Goal: Information Seeking & Learning: Learn about a topic

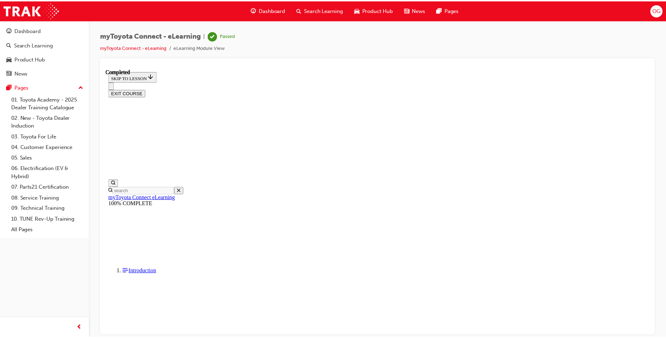
scroll to position [170, 0]
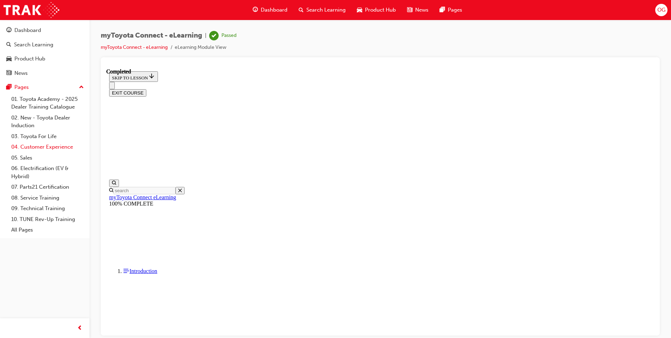
click at [37, 148] on link "04. Customer Experience" at bounding box center [47, 146] width 78 height 11
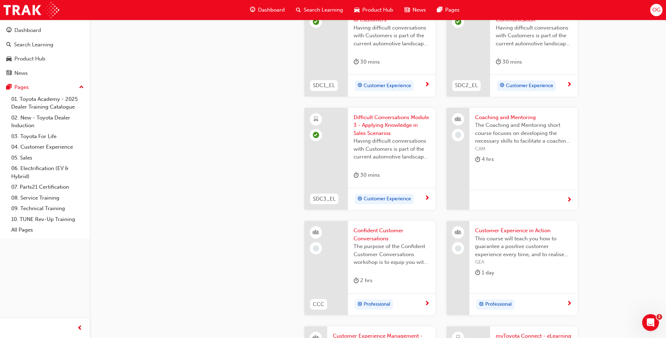
scroll to position [807, 0]
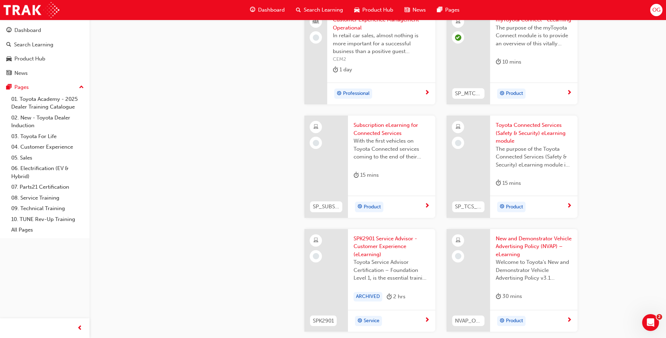
click at [380, 140] on span "With the first vehicles on Toyota Connected services coming to the end of their…" at bounding box center [391, 149] width 76 height 24
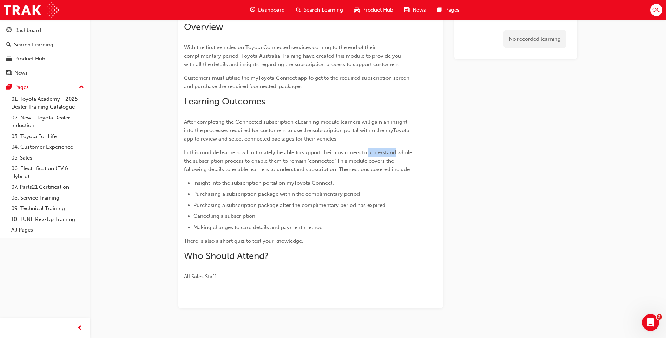
scroll to position [90, 0]
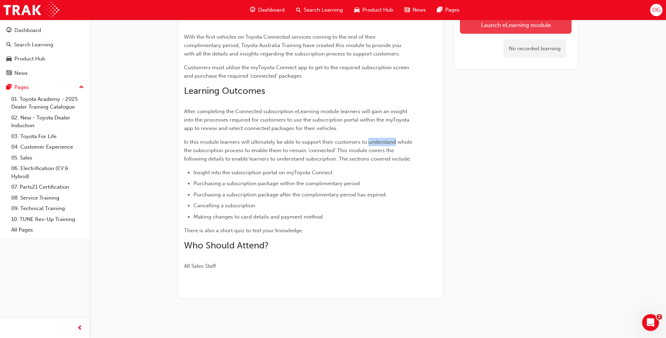
click at [509, 28] on link "Launch eLearning module" at bounding box center [516, 25] width 112 height 18
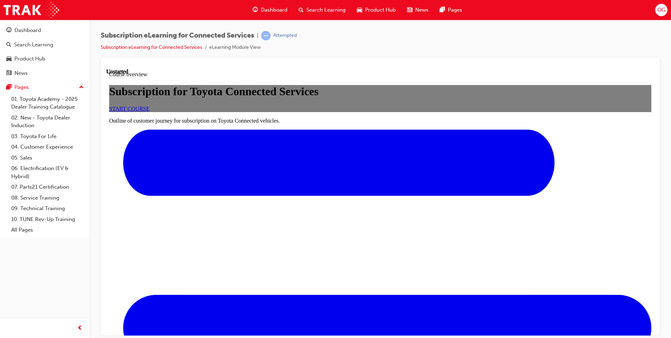
click at [149, 111] on link "START COURSE" at bounding box center [129, 108] width 40 height 6
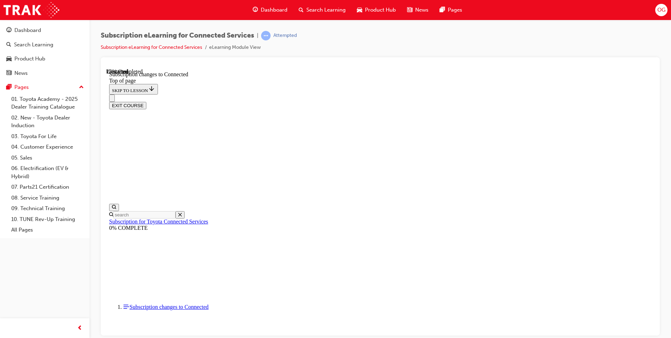
scroll to position [365, 0]
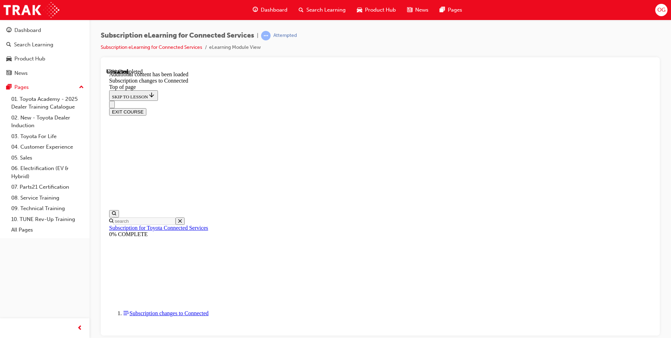
scroll to position [834, 0]
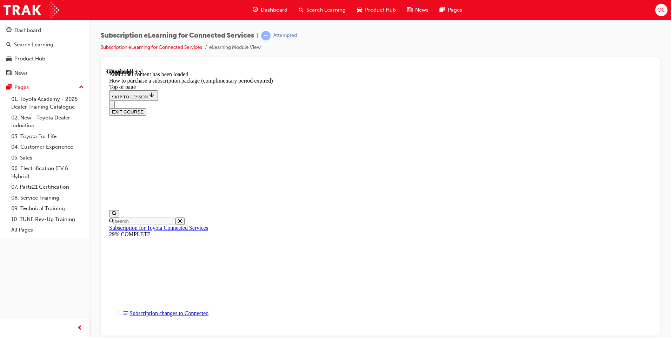
drag, startPoint x: 243, startPoint y: 156, endPoint x: 249, endPoint y: 318, distance: 161.5
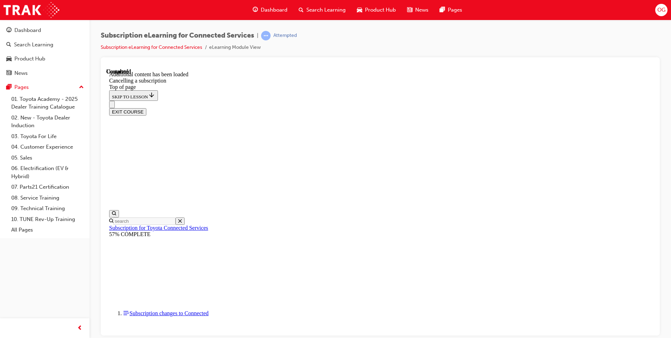
drag, startPoint x: 413, startPoint y: 333, endPoint x: 415, endPoint y: 329, distance: 3.8
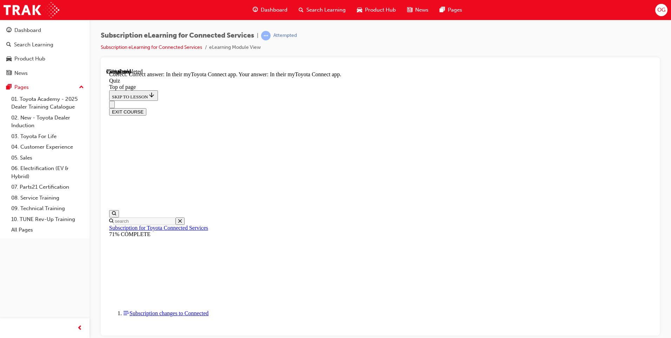
scroll to position [87, 0]
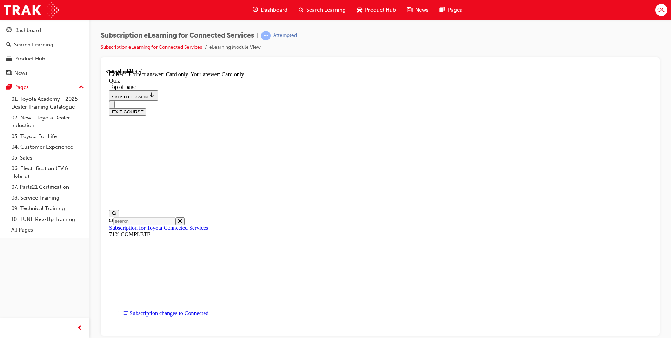
scroll to position [75, 0]
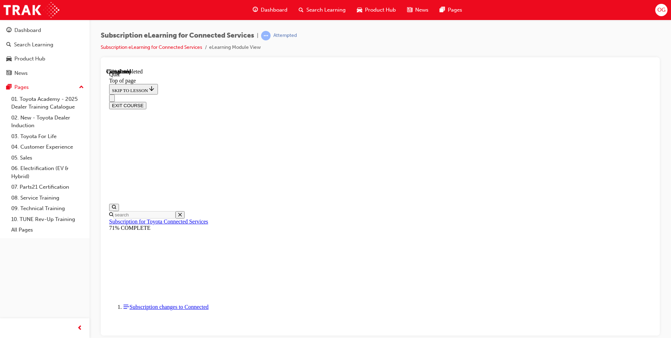
scroll to position [53, 0]
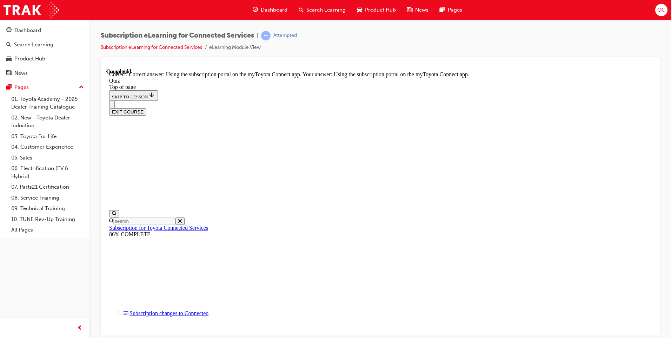
scroll to position [75, 0]
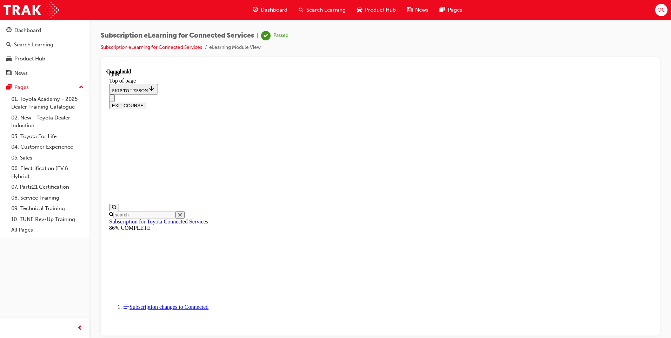
scroll to position [114, 0]
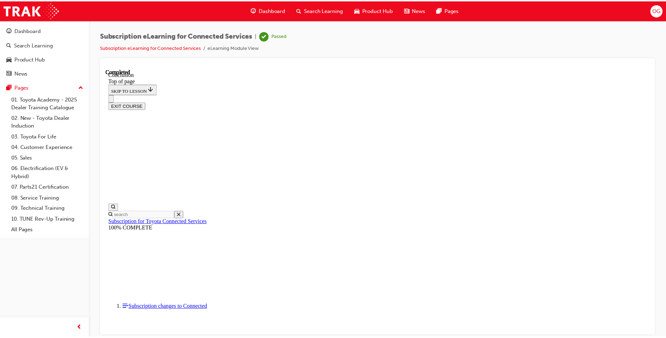
scroll to position [209, 0]
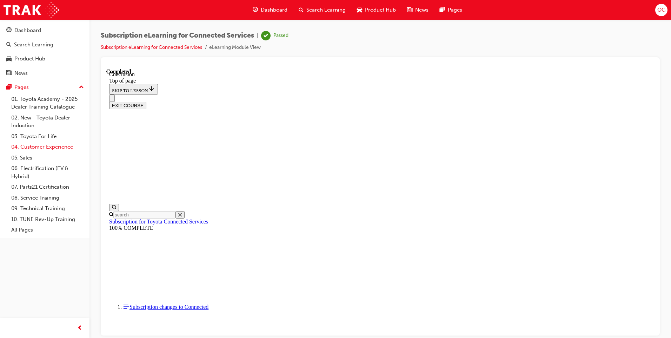
click at [48, 147] on link "04. Customer Experience" at bounding box center [47, 146] width 78 height 11
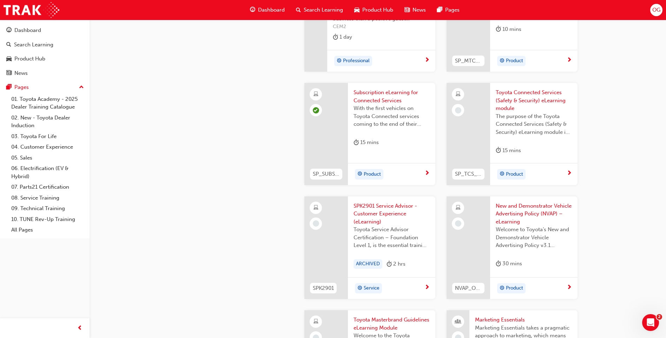
scroll to position [1050, 0]
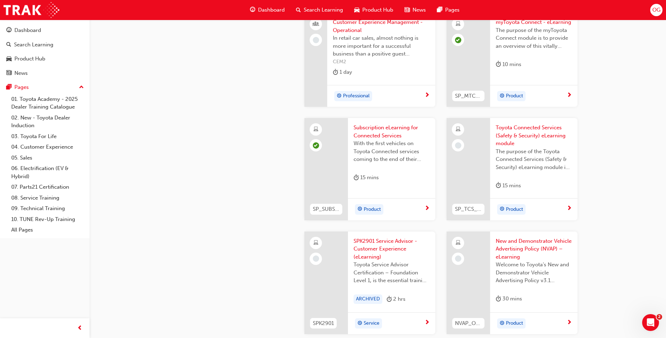
click at [542, 166] on span "The purpose of the Toyota Connected Services (Safety & Security) eLearning modu…" at bounding box center [533, 159] width 76 height 24
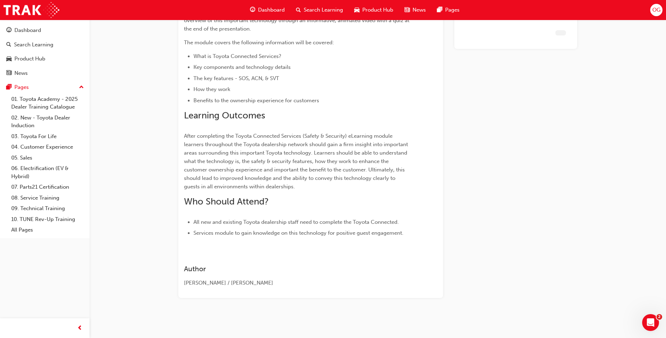
scroll to position [111, 0]
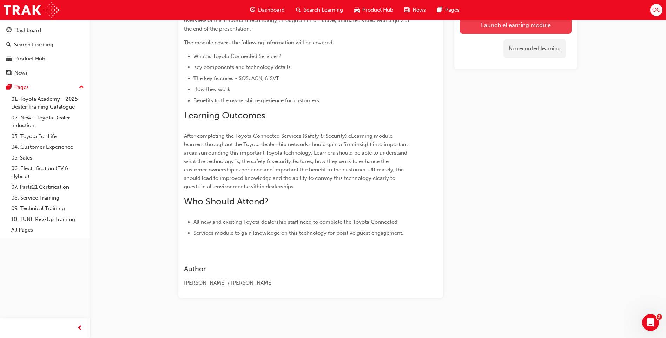
click at [515, 21] on link "Launch eLearning module" at bounding box center [516, 25] width 112 height 18
click at [515, 21] on div "Toyota Connected Services (Safety & Security) eLearning module eLearning Stream…" at bounding box center [333, 113] width 666 height 448
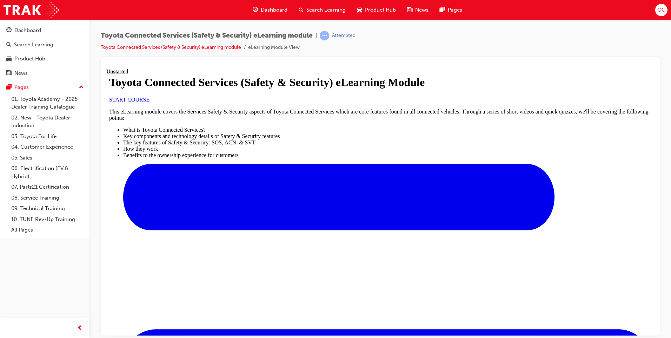
scroll to position [70, 0]
click at [149, 102] on link "START COURSE" at bounding box center [129, 99] width 40 height 6
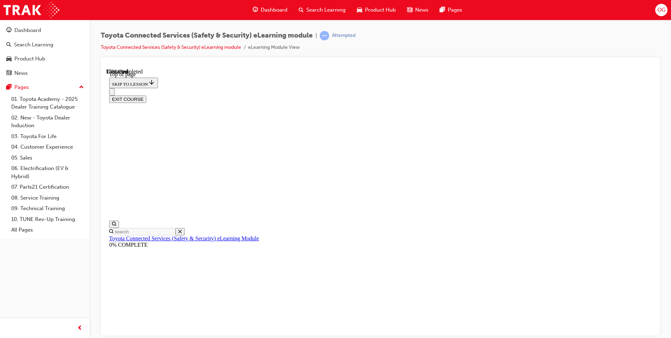
scroll to position [21, 0]
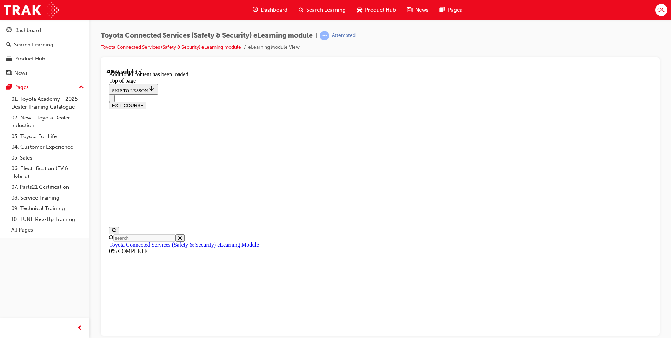
scroll to position [208, 0]
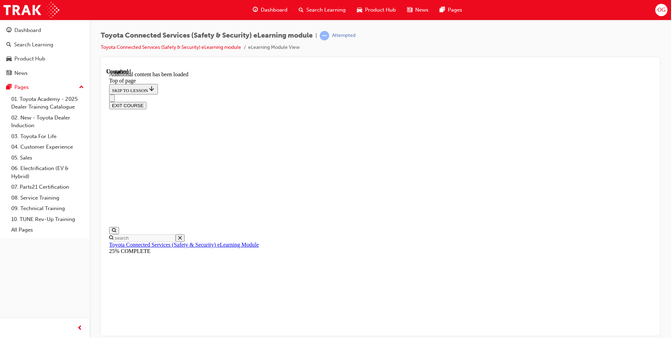
scroll to position [935, 0]
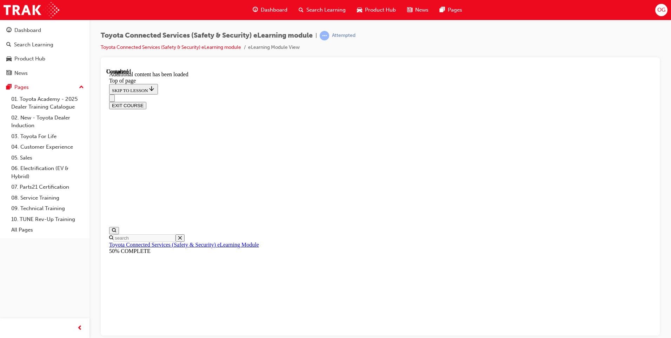
scroll to position [22, 0]
click at [106, 68] on div "Quiz" at bounding box center [106, 68] width 0 height 0
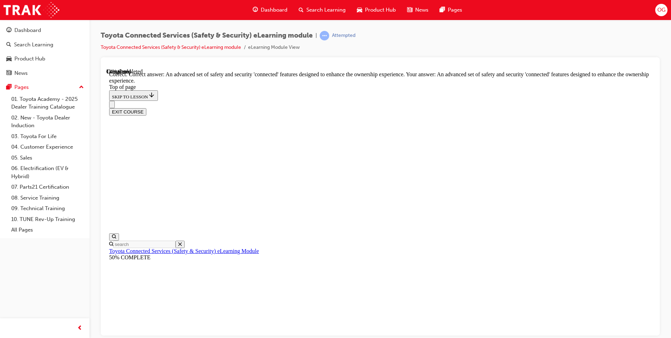
scroll to position [143, 0]
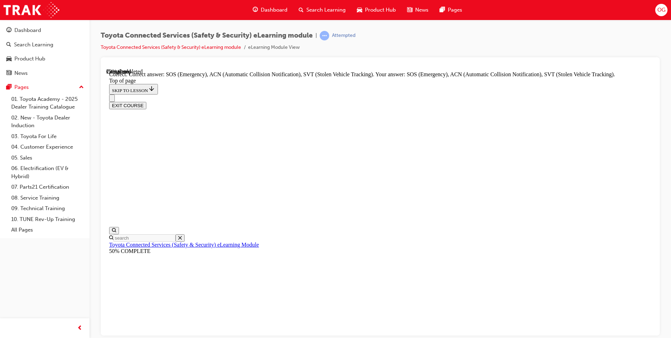
scroll to position [163, 0]
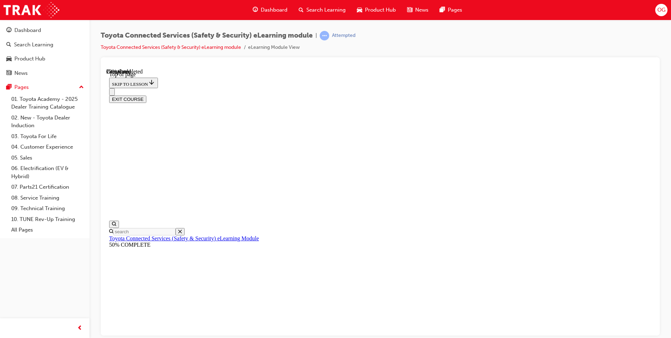
scroll to position [56, 0]
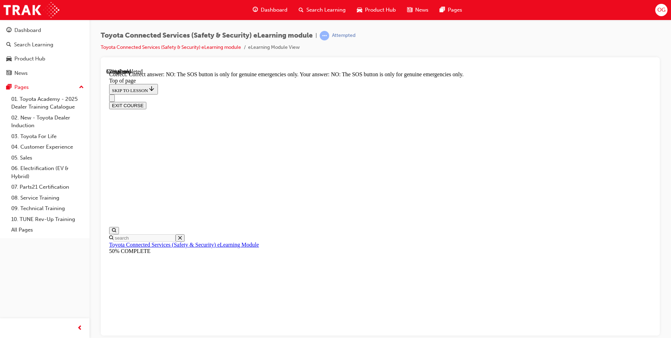
scroll to position [107, 0]
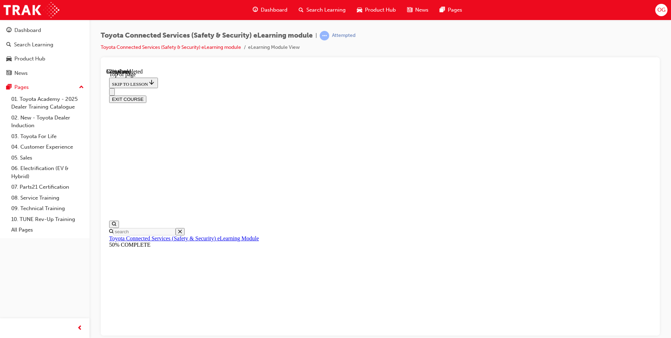
scroll to position [56, 0]
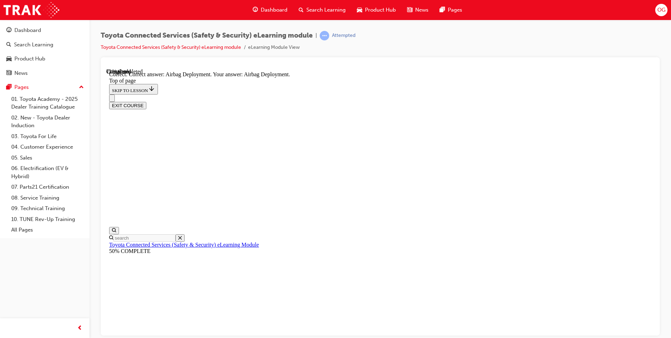
scroll to position [127, 0]
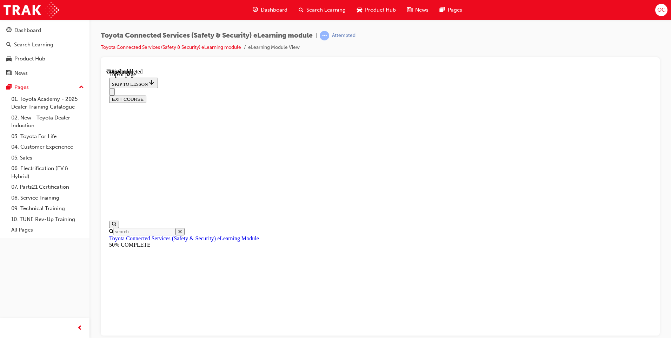
scroll to position [56, 0]
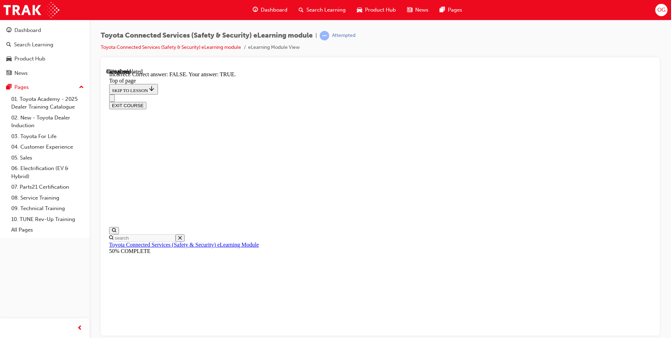
scroll to position [107, 0]
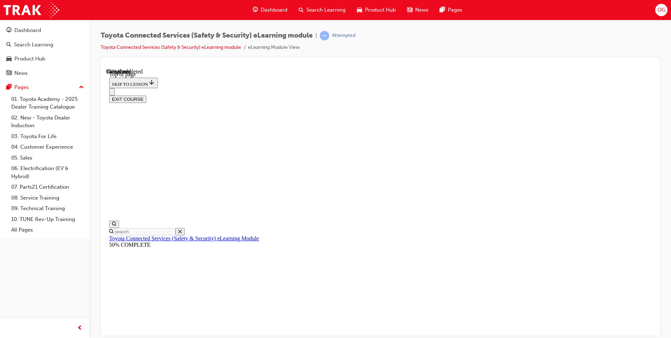
scroll to position [56, 0]
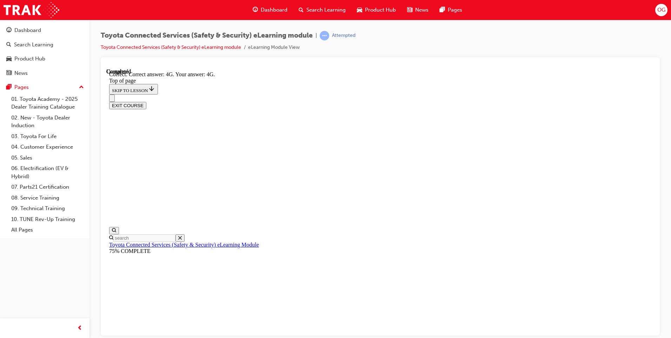
scroll to position [139, 0]
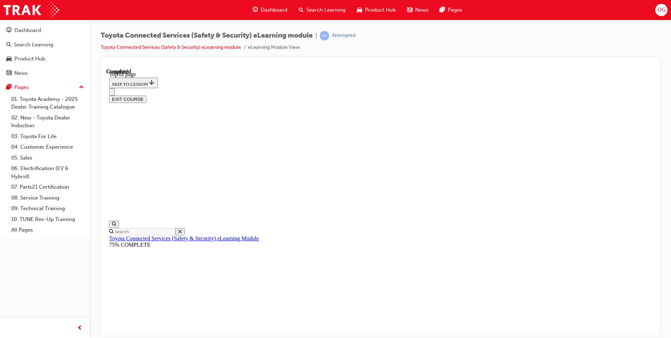
scroll to position [114, 0]
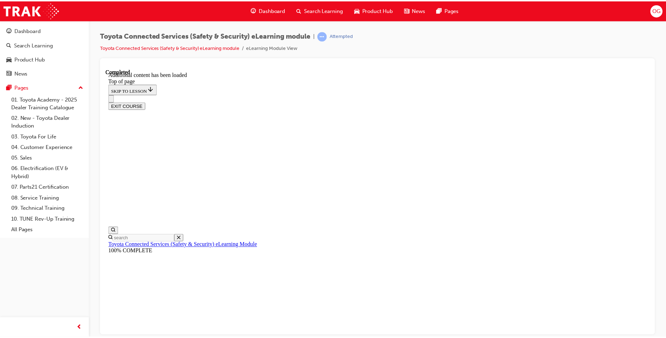
scroll to position [198, 0]
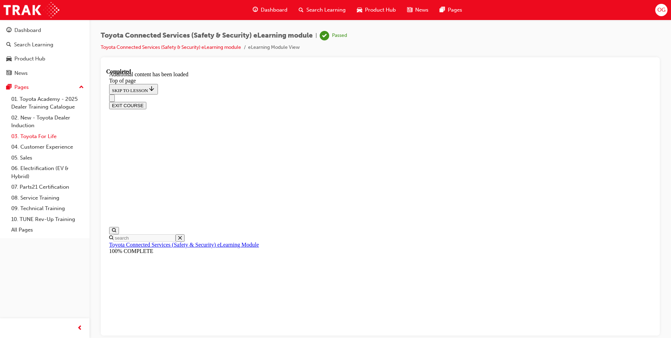
click at [44, 137] on link "03. Toyota For Life" at bounding box center [47, 136] width 78 height 11
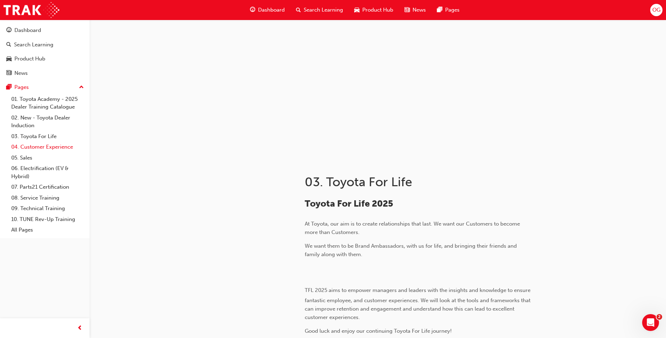
click at [46, 147] on link "04. Customer Experience" at bounding box center [47, 146] width 78 height 11
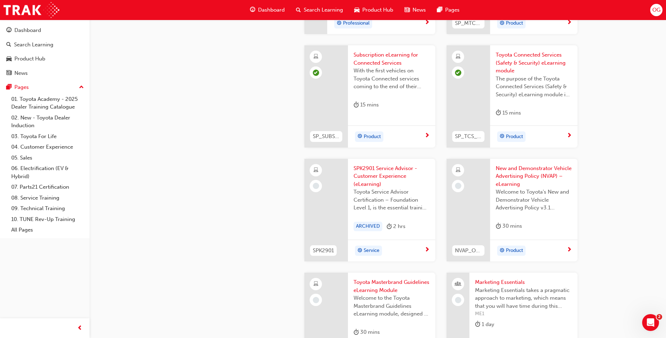
scroll to position [1158, 0]
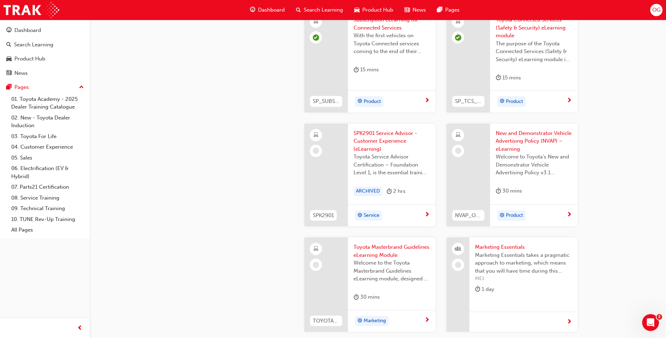
click at [366, 141] on span "SPK2901 Service Advisor - Customer Experience (eLearning)" at bounding box center [391, 141] width 76 height 24
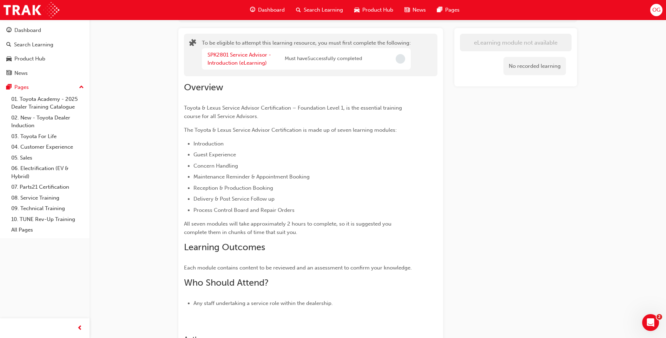
scroll to position [25, 0]
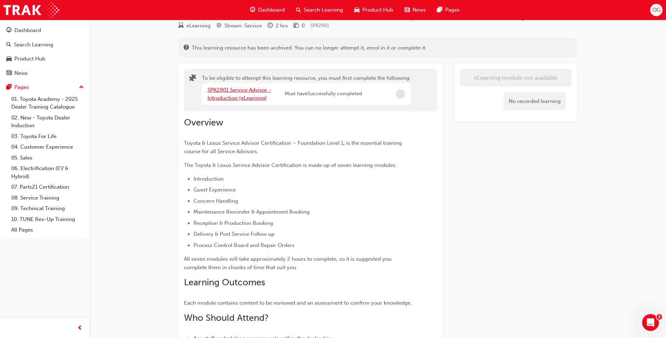
click at [226, 92] on link "SPK2801 Service Advisor - Introduction (eLearning)" at bounding box center [239, 94] width 64 height 14
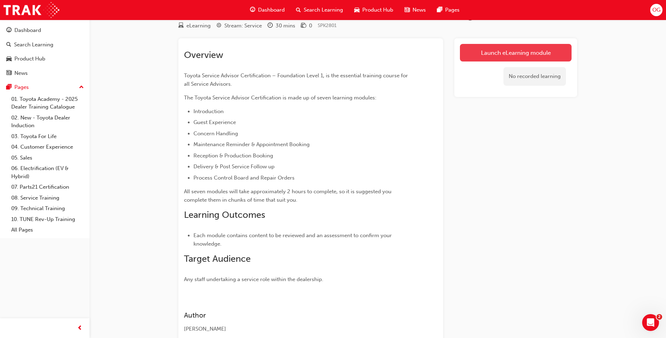
click at [501, 52] on link "Launch eLearning module" at bounding box center [516, 53] width 112 height 18
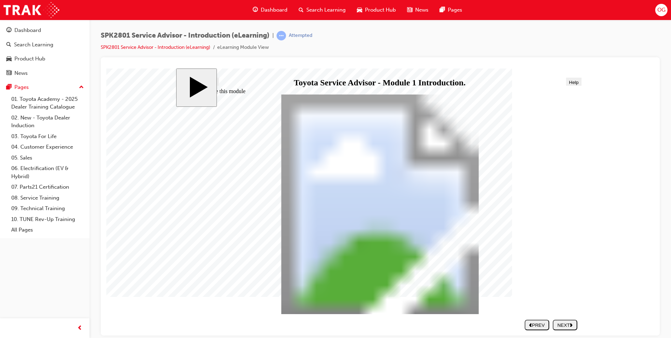
click at [573, 320] on button "NEXT" at bounding box center [565, 324] width 25 height 11
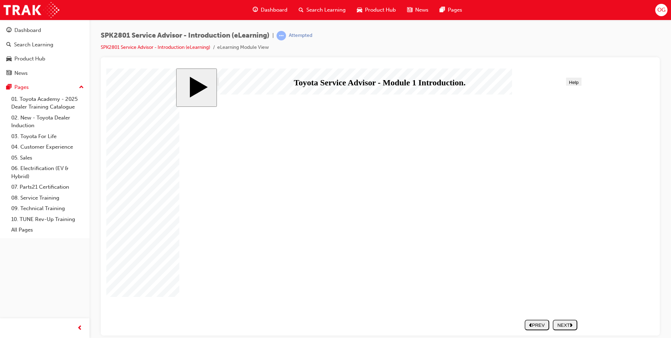
click at [573, 320] on button "NEXT" at bounding box center [565, 324] width 25 height 11
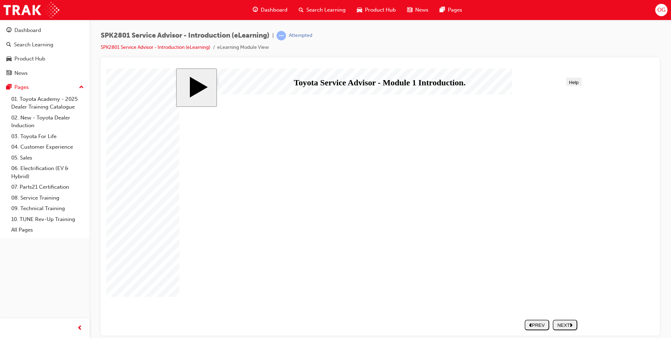
click at [569, 322] on div "NEXT" at bounding box center [564, 324] width 19 height 5
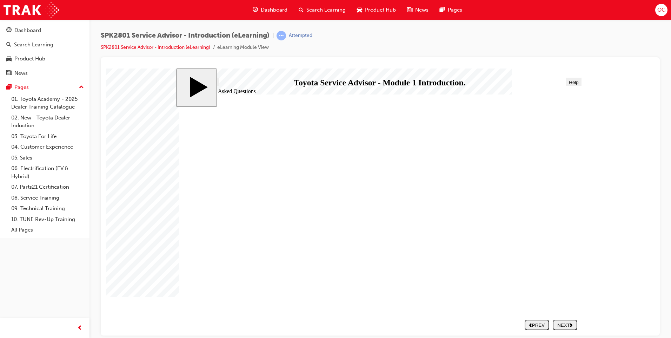
click at [564, 320] on button "NEXT" at bounding box center [565, 324] width 25 height 11
click at [571, 322] on icon "next" at bounding box center [571, 324] width 3 height 4
click at [38, 150] on link "04. Customer Experience" at bounding box center [47, 146] width 78 height 11
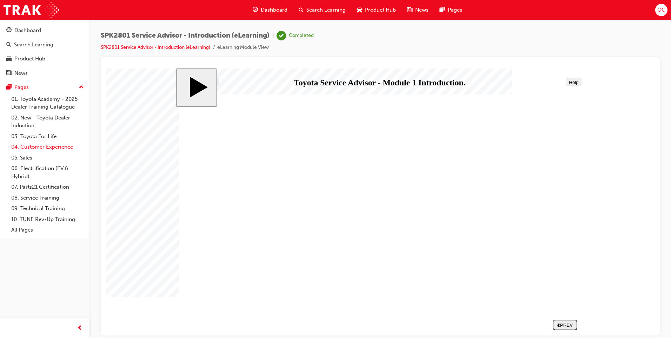
click at [38, 150] on link "04. Customer Experience" at bounding box center [47, 146] width 78 height 11
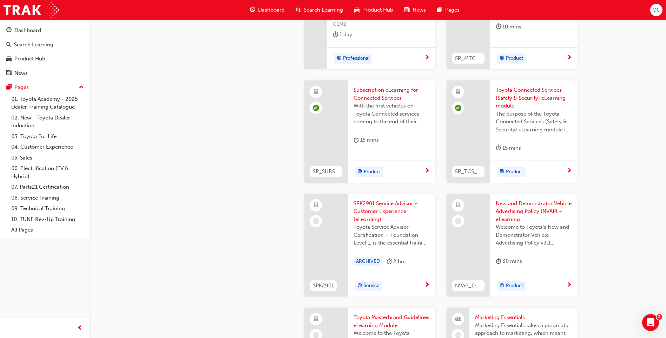
scroll to position [1123, 0]
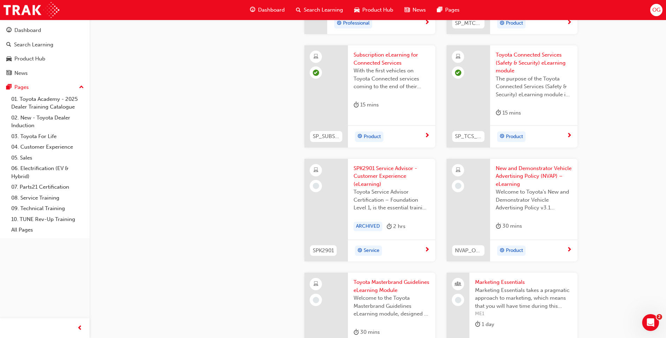
click at [517, 175] on span "New and Demonstrator Vehicle Advertising Policy (NVAP) – eLearning" at bounding box center [533, 176] width 76 height 24
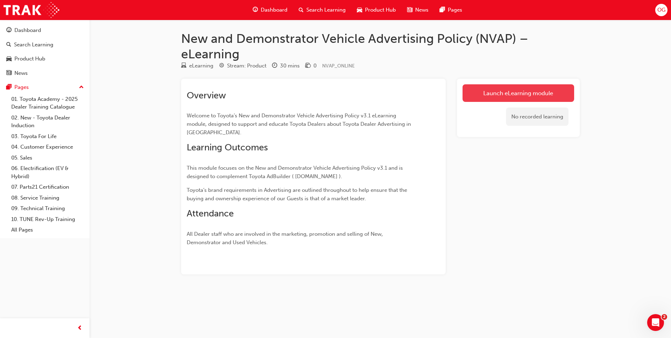
click at [505, 94] on link "Launch eLearning module" at bounding box center [518, 93] width 112 height 18
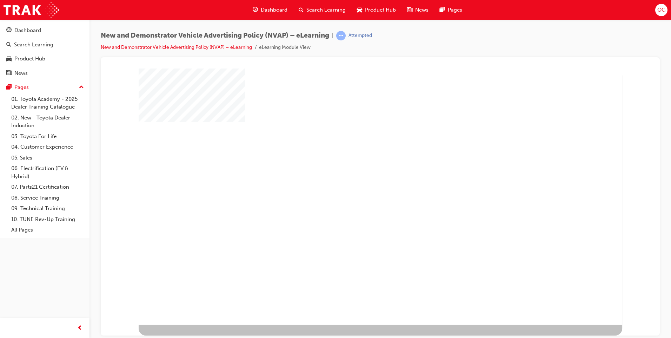
click at [360, 175] on div "play" at bounding box center [360, 175] width 0 height 0
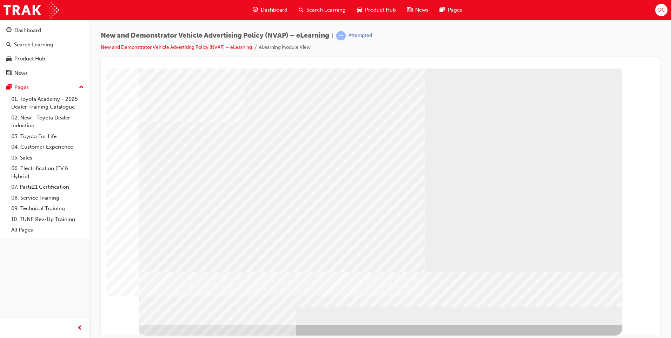
click at [624, 71] on div "multistate" at bounding box center [380, 71] width 542 height 0
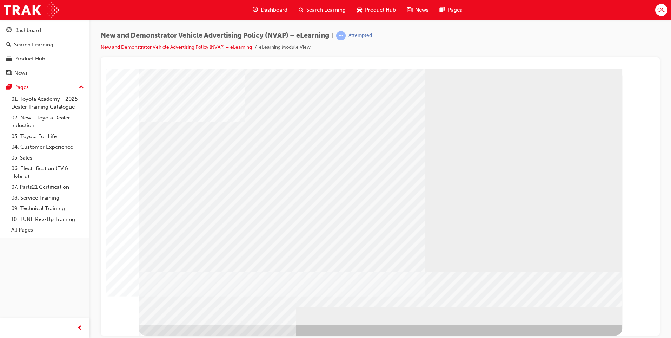
click at [306, 259] on div "logo" at bounding box center [381, 196] width 484 height 256
drag, startPoint x: 259, startPoint y: 269, endPoint x: 451, endPoint y: 255, distance: 192.8
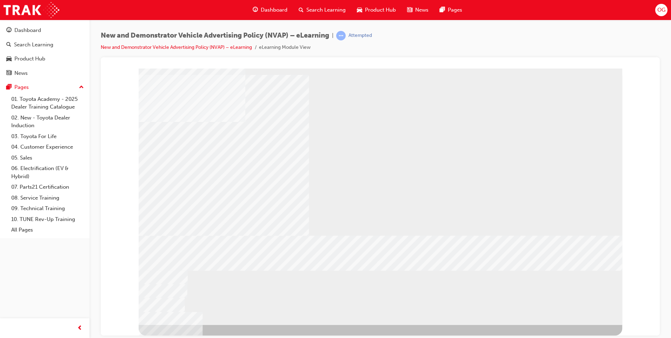
click at [451, 261] on div "logo" at bounding box center [381, 196] width 484 height 256
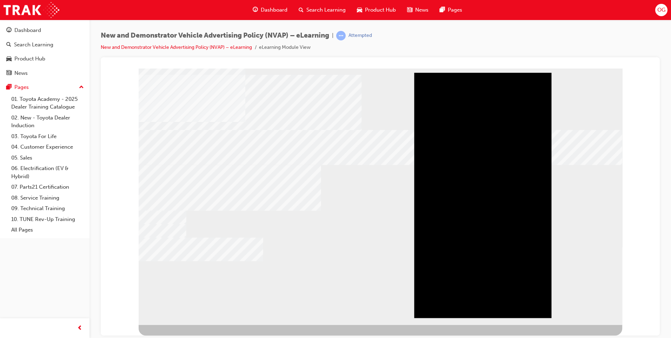
click at [479, 72] on div "Play" at bounding box center [482, 72] width 137 height 0
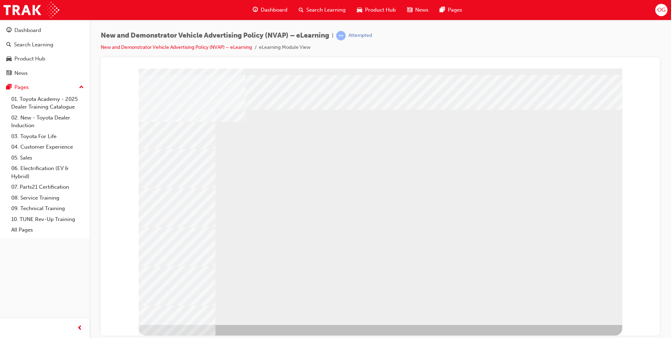
click at [577, 314] on div "typography" at bounding box center [381, 196] width 484 height 256
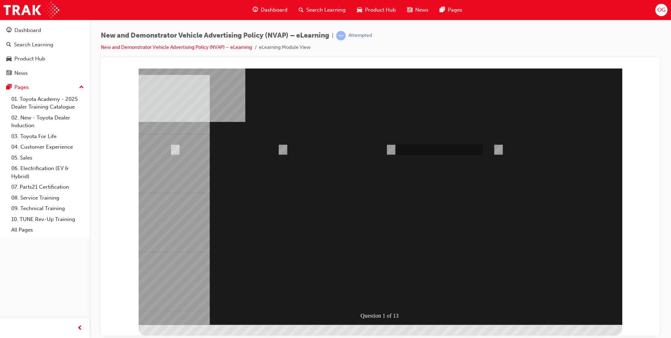
radio input "true"
click at [395, 291] on div at bounding box center [381, 196] width 484 height 256
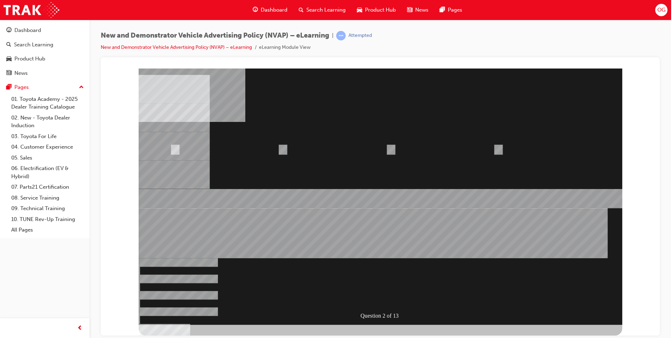
radio input "true"
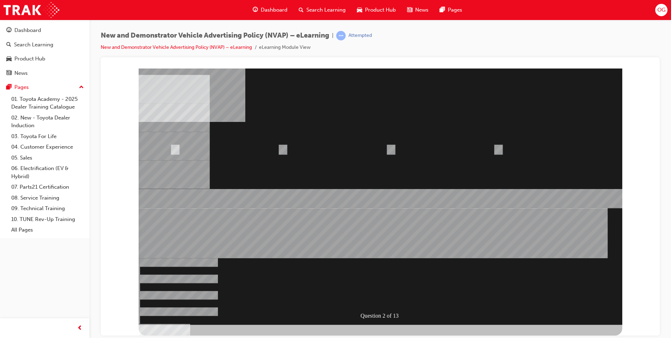
click at [381, 297] on div at bounding box center [381, 196] width 484 height 256
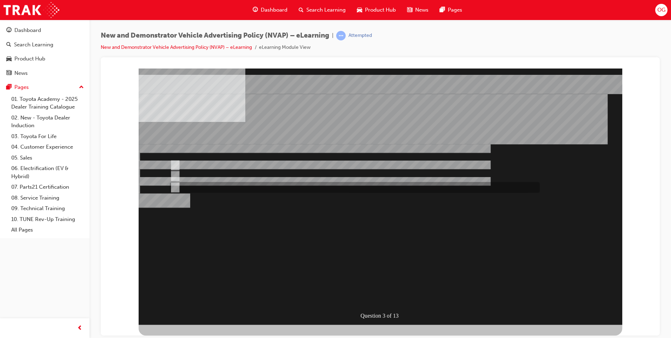
radio input "true"
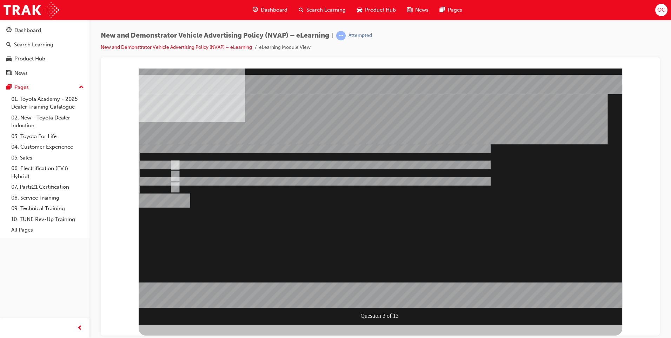
click at [381, 293] on div at bounding box center [381, 196] width 484 height 256
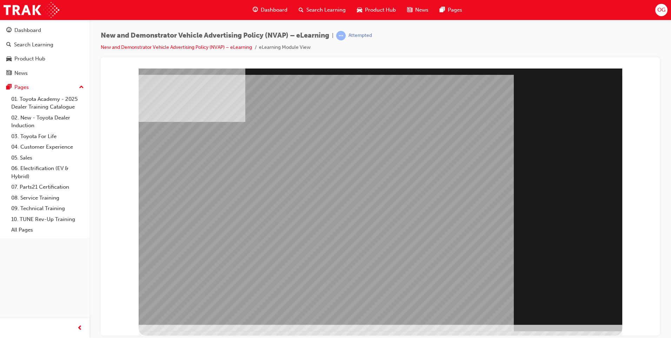
click at [582, 315] on div "Section Title Page" at bounding box center [381, 196] width 484 height 256
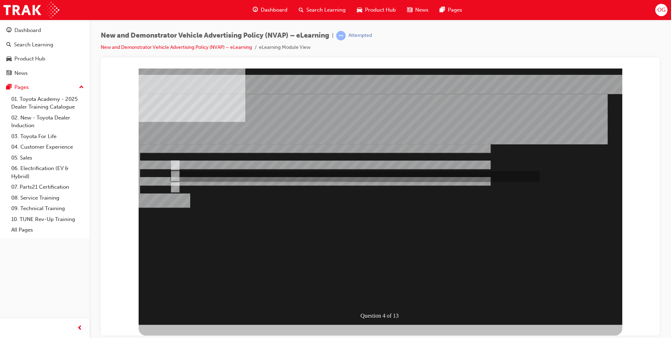
radio input "true"
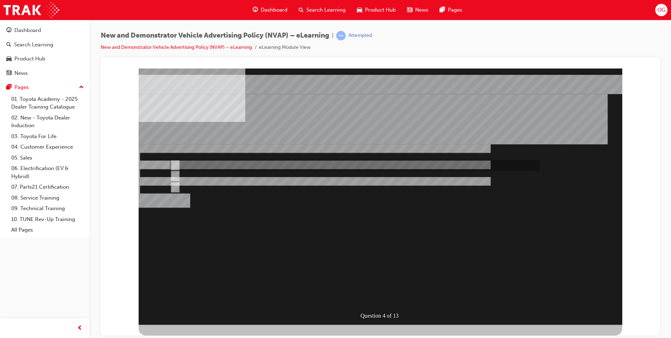
radio input "true"
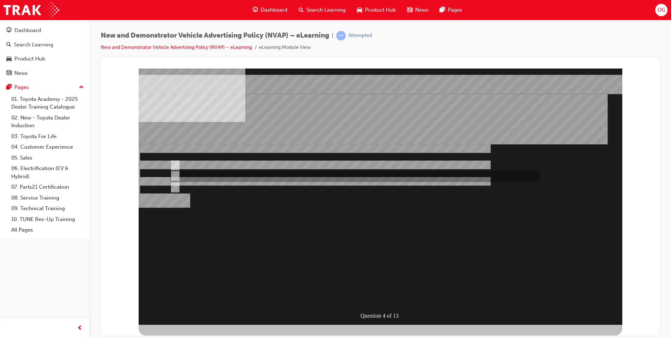
radio input "true"
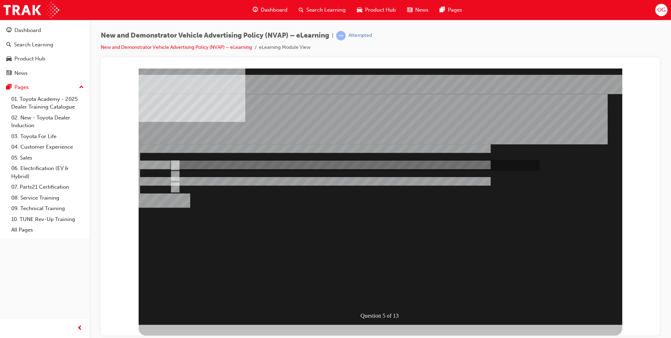
radio input "true"
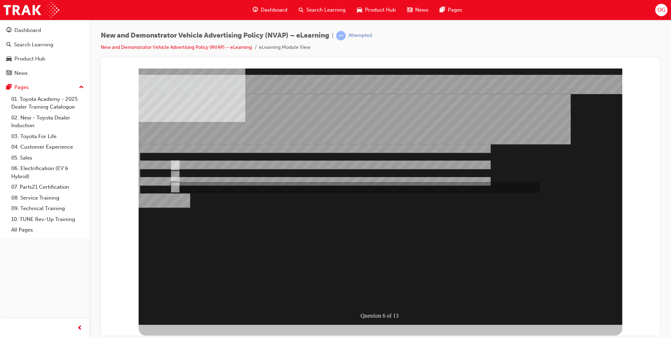
radio input "true"
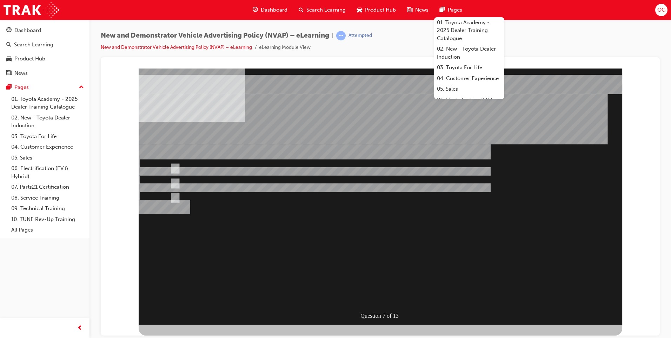
click at [214, 260] on div "" at bounding box center [381, 275] width 484 height 30
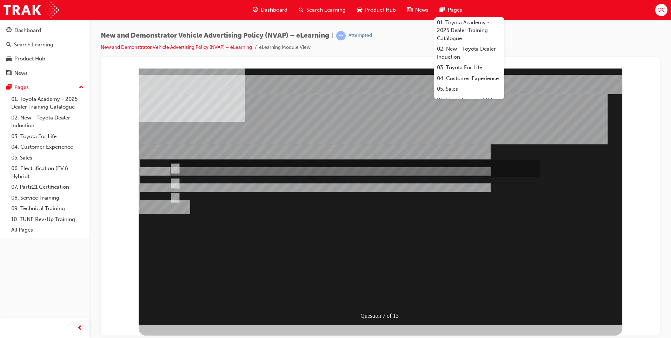
radio input "true"
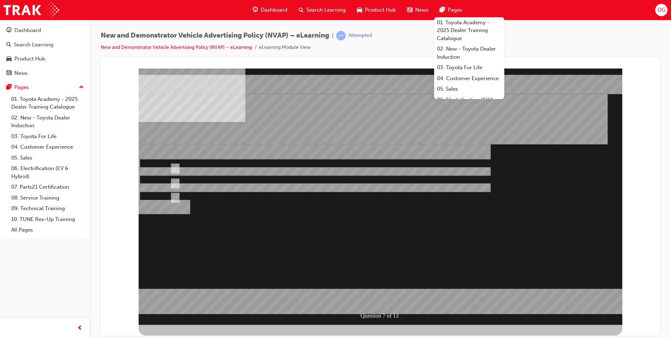
click at [381, 296] on div at bounding box center [381, 196] width 484 height 256
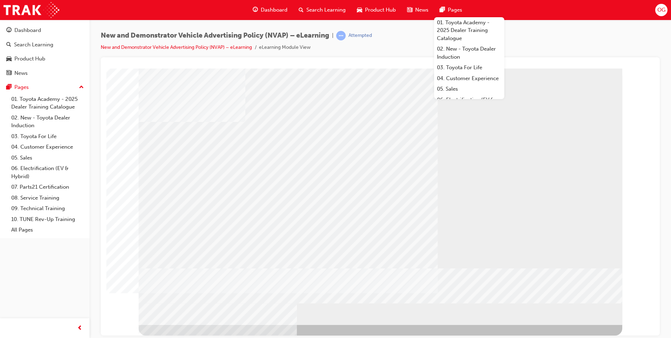
click at [561, 36] on div "New and Demonstrator Vehicle Advertising Policy (NVAP) – eLearning | Attempted …" at bounding box center [380, 44] width 559 height 26
click at [560, 37] on div "New and Demonstrator Vehicle Advertising Policy (NVAP) – eLearning | Attempted …" at bounding box center [380, 44] width 559 height 26
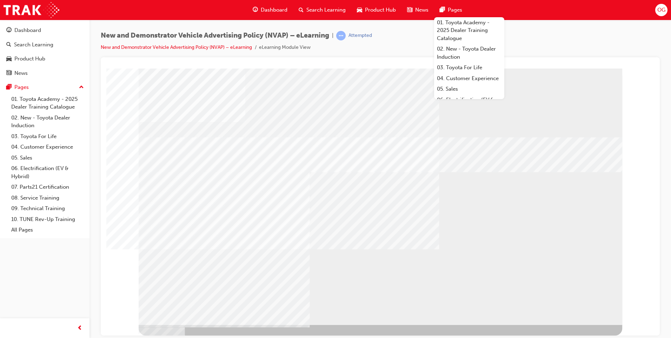
click at [214, 179] on div "multistate" at bounding box center [381, 196] width 484 height 256
click at [309, 108] on div "multistate" at bounding box center [381, 196] width 484 height 256
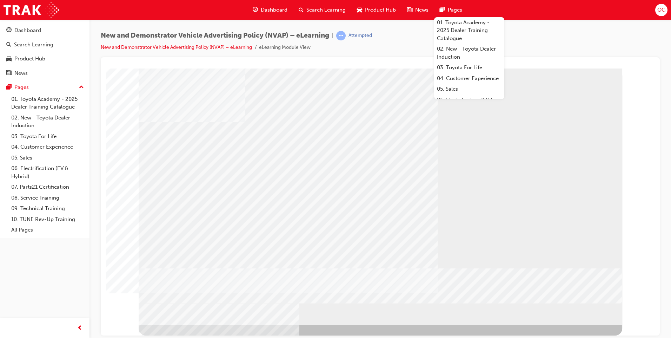
click at [635, 68] on div at bounding box center [380, 66] width 548 height 6
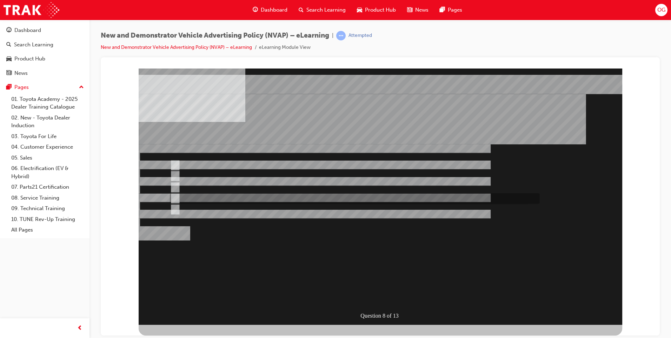
checkbox input "true"
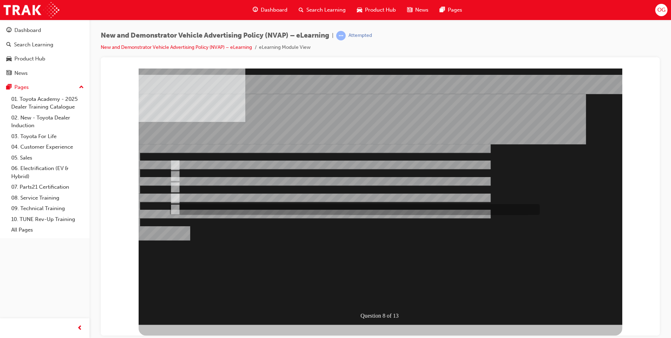
checkbox input "true"
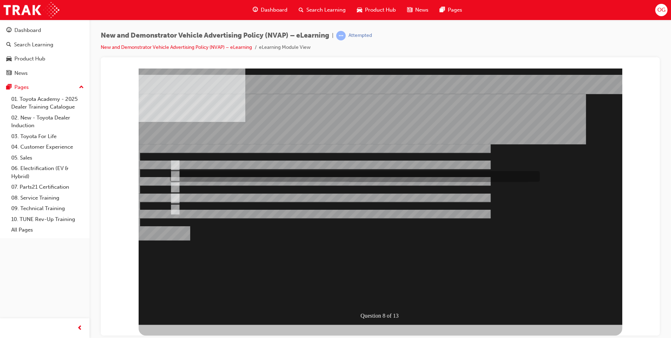
checkbox input "true"
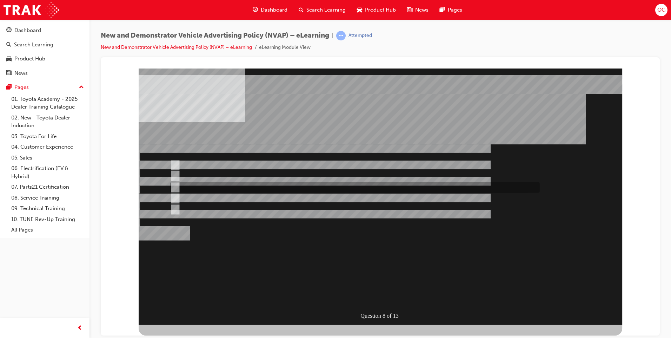
checkbox input "true"
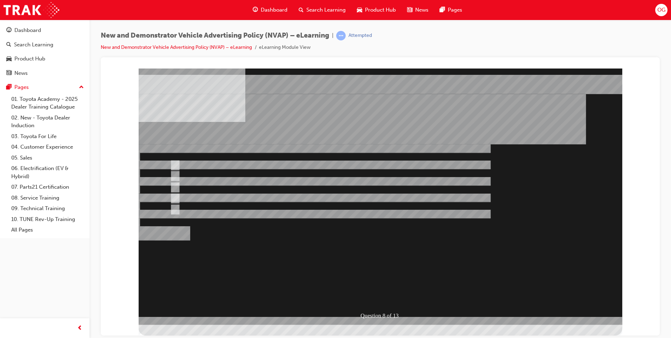
click at [173, 195] on div at bounding box center [381, 196] width 484 height 256
checkbox input "false"
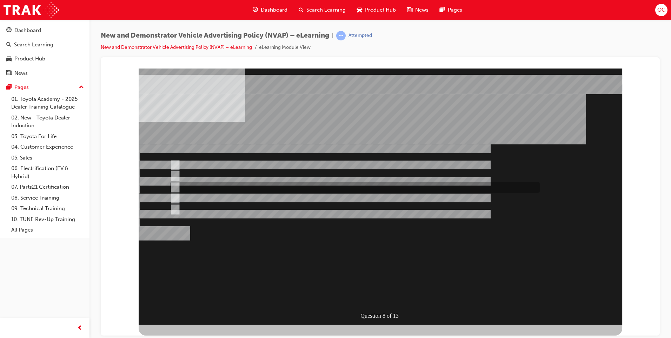
checkbox input "false"
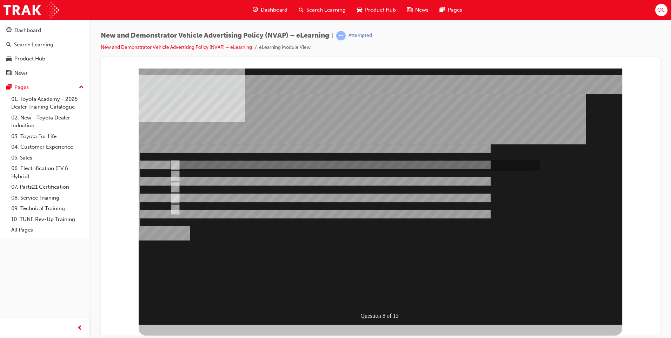
checkbox input "true"
checkbox input "false"
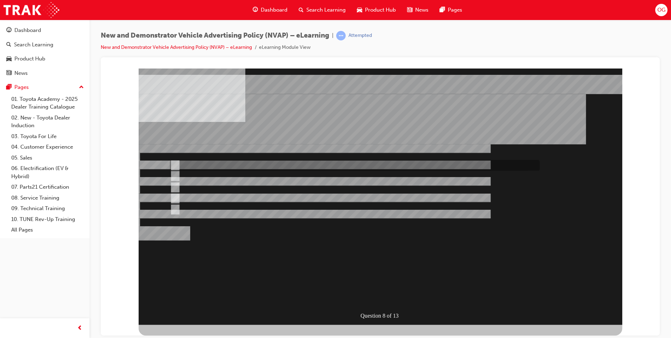
checkbox input "false"
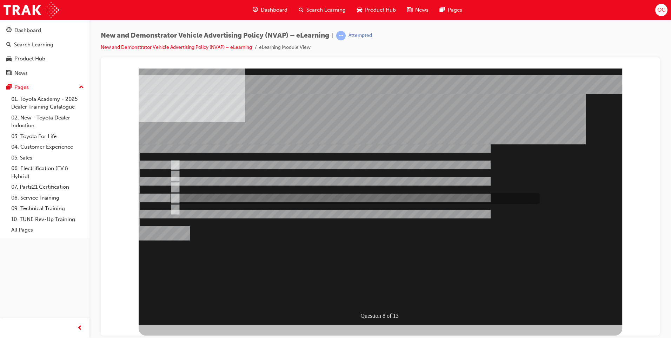
checkbox input "true"
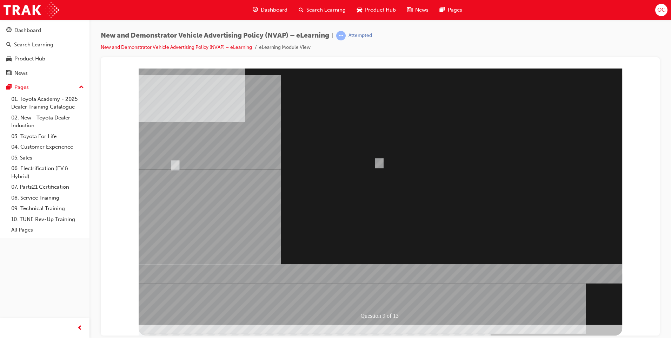
click at [379, 162] on div at bounding box center [381, 196] width 484 height 256
radio input "true"
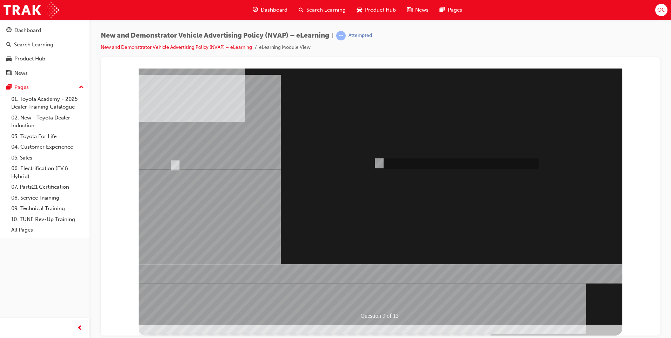
radio input "false"
radio input "true"
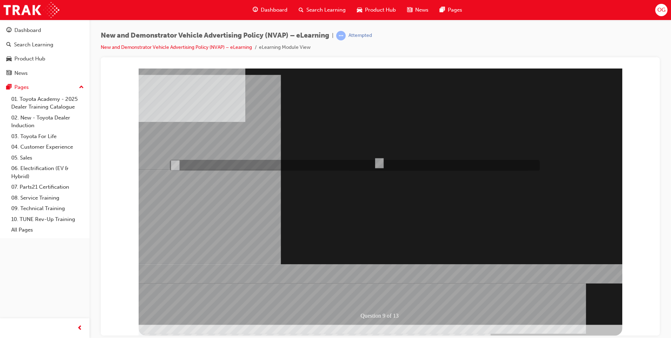
click at [385, 294] on div at bounding box center [381, 196] width 484 height 256
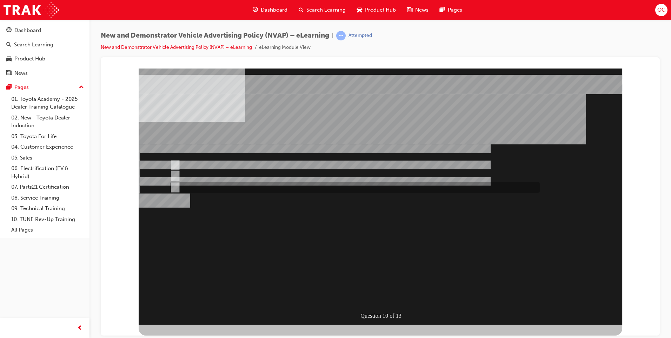
radio input "true"
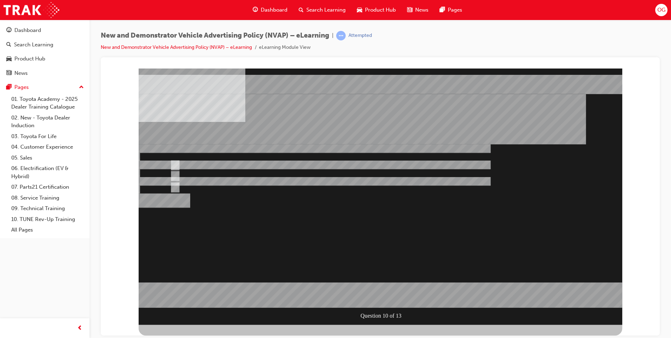
click at [383, 293] on div at bounding box center [381, 196] width 484 height 256
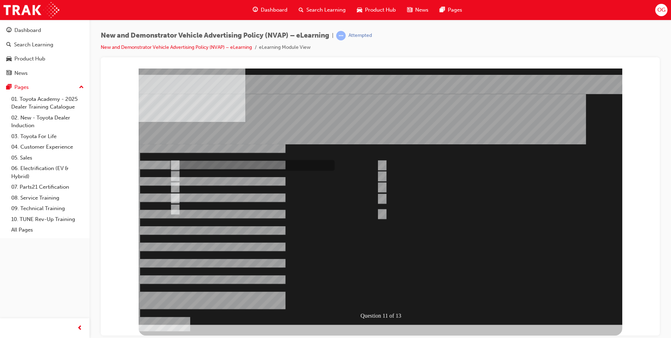
checkbox input "true"
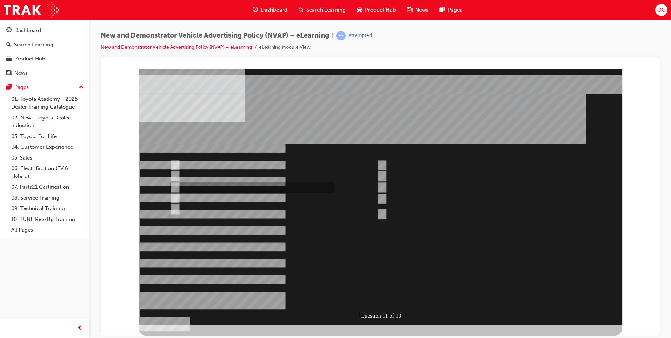
checkbox input "true"
click at [174, 194] on div at bounding box center [381, 196] width 484 height 256
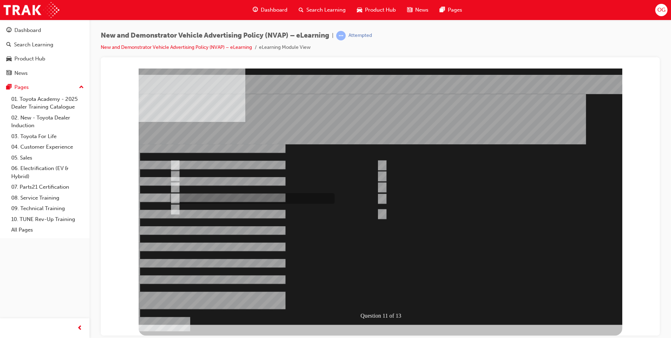
checkbox input "false"
checkbox input "true"
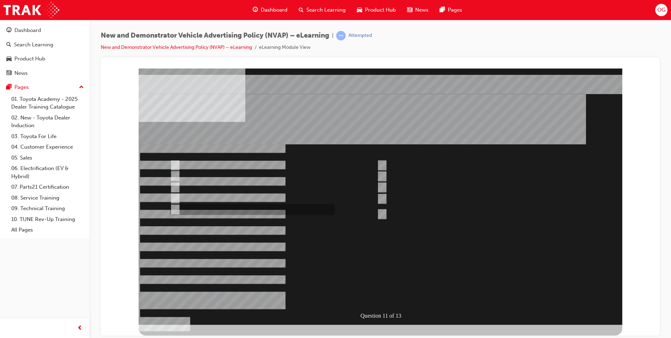
checkbox input "true"
click at [173, 208] on div at bounding box center [381, 196] width 484 height 256
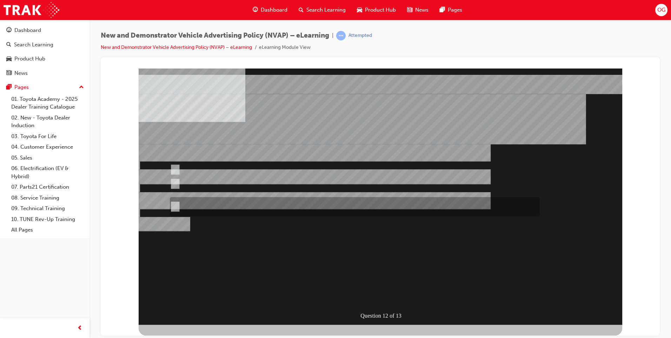
radio input "true"
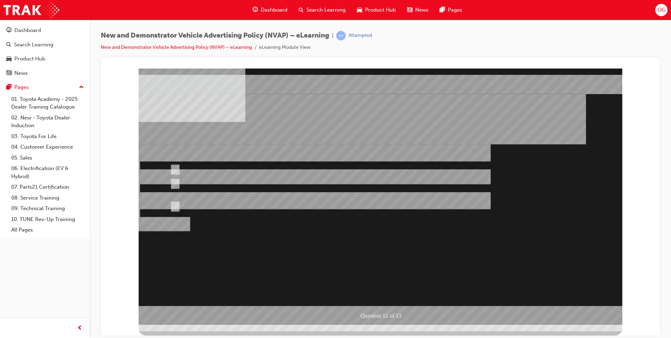
click at [370, 296] on div at bounding box center [381, 196] width 484 height 256
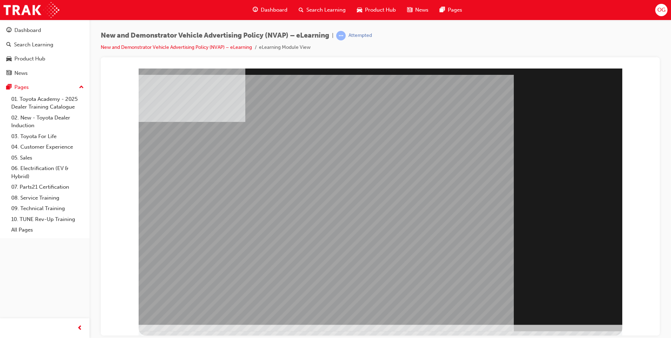
drag, startPoint x: 582, startPoint y: 304, endPoint x: 582, endPoint y: 312, distance: 7.8
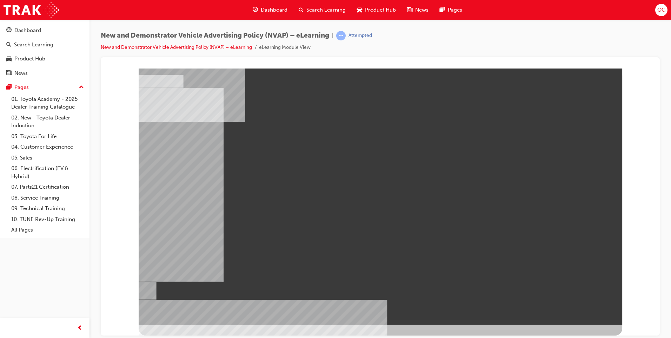
drag, startPoint x: 567, startPoint y: 308, endPoint x: 612, endPoint y: 219, distance: 100.1
click at [612, 219] on div at bounding box center [381, 196] width 484 height 256
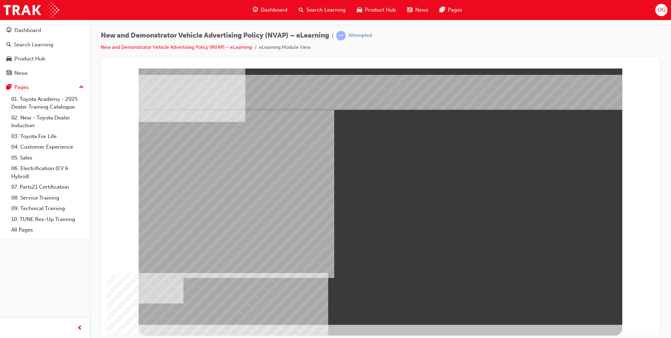
click at [406, 26] on div "New and Demonstrator Vehicle Advertising Policy (NVAP) – eLearning | Attempted …" at bounding box center [379, 170] width 581 height 300
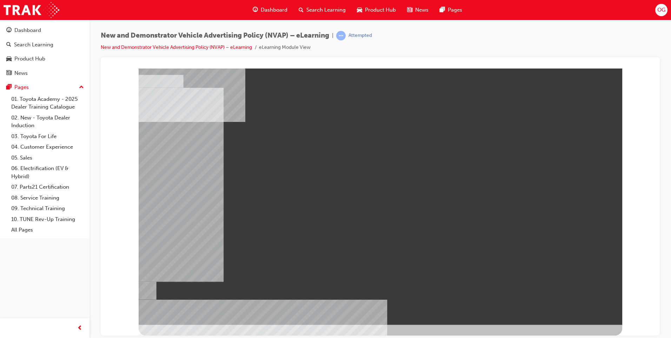
drag, startPoint x: 294, startPoint y: 249, endPoint x: 361, endPoint y: 249, distance: 67.0
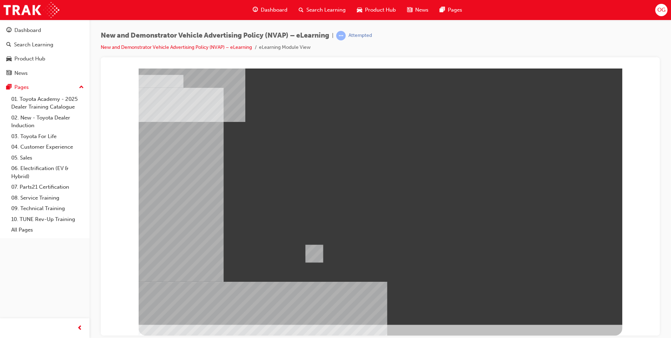
drag, startPoint x: 162, startPoint y: 207, endPoint x: 324, endPoint y: 257, distance: 168.9
drag, startPoint x: 157, startPoint y: 234, endPoint x: 429, endPoint y: 266, distance: 273.4
drag, startPoint x: 310, startPoint y: 246, endPoint x: 211, endPoint y: 220, distance: 102.6
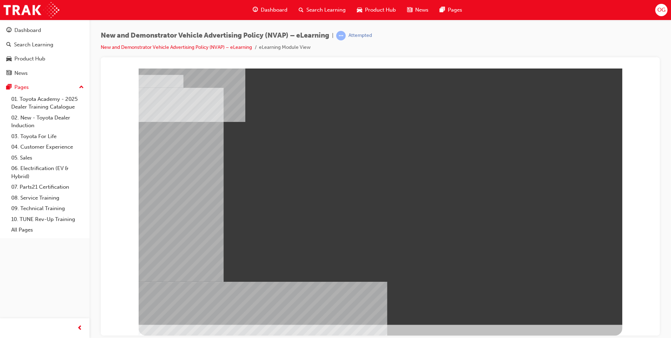
click at [211, 220] on div at bounding box center [381, 196] width 484 height 256
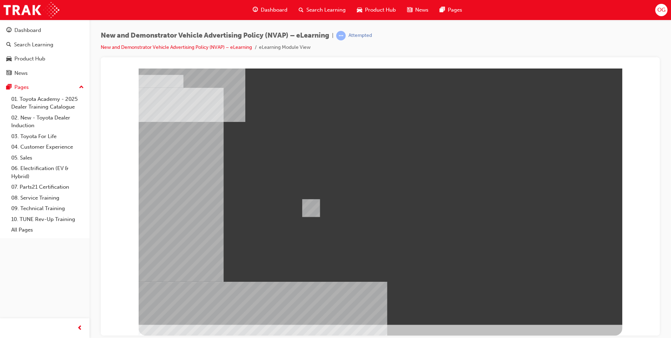
click at [312, 212] on div at bounding box center [381, 196] width 484 height 256
click at [421, 105] on div at bounding box center [381, 196] width 484 height 256
drag, startPoint x: 433, startPoint y: 102, endPoint x: 421, endPoint y: 105, distance: 12.3
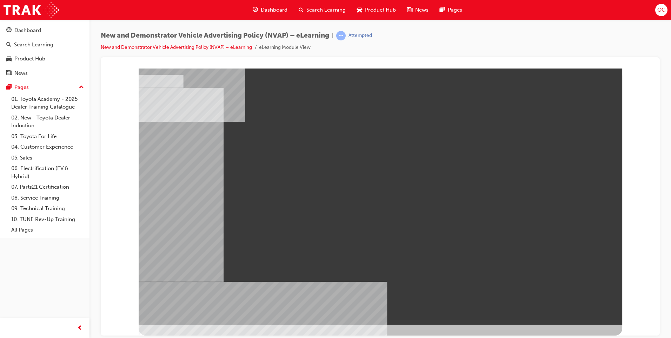
drag, startPoint x: 436, startPoint y: 172, endPoint x: 423, endPoint y: 174, distance: 13.3
drag, startPoint x: 435, startPoint y: 251, endPoint x: 431, endPoint y: 251, distance: 4.2
drag, startPoint x: 434, startPoint y: 252, endPoint x: 426, endPoint y: 251, distance: 7.5
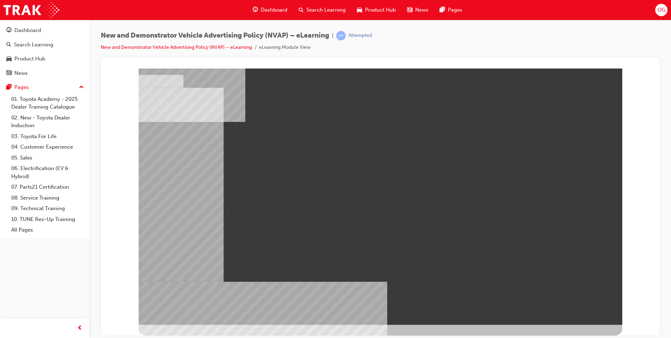
drag, startPoint x: 521, startPoint y: 233, endPoint x: 505, endPoint y: 257, distance: 28.8
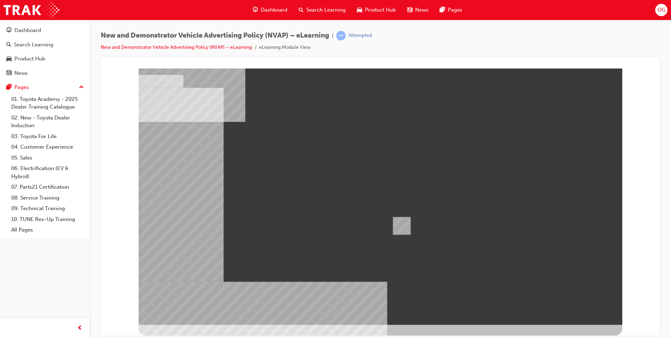
drag, startPoint x: 368, startPoint y: 222, endPoint x: 435, endPoint y: 212, distance: 68.1
drag, startPoint x: 428, startPoint y: 214, endPoint x: 398, endPoint y: 219, distance: 29.9
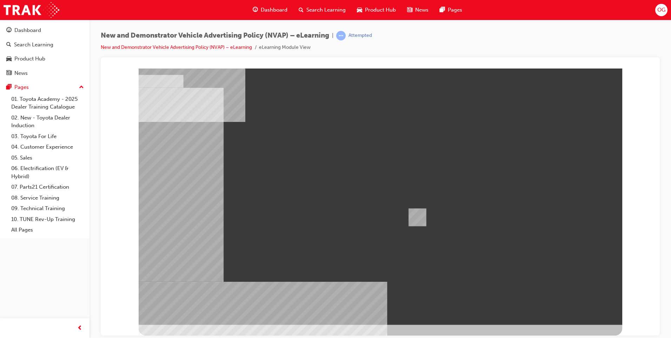
drag, startPoint x: 309, startPoint y: 249, endPoint x: 367, endPoint y: 234, distance: 60.4
drag, startPoint x: 319, startPoint y: 248, endPoint x: 455, endPoint y: 208, distance: 142.0
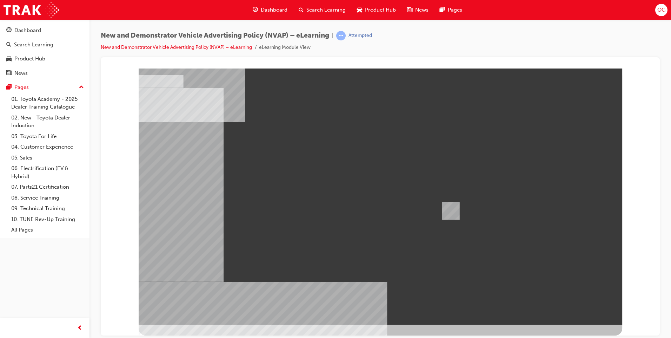
click at [455, 208] on div at bounding box center [381, 196] width 484 height 256
drag, startPoint x: 322, startPoint y: 246, endPoint x: 422, endPoint y: 216, distance: 104.1
drag, startPoint x: 321, startPoint y: 246, endPoint x: 434, endPoint y: 201, distance: 121.3
click at [438, 209] on div at bounding box center [381, 196] width 484 height 256
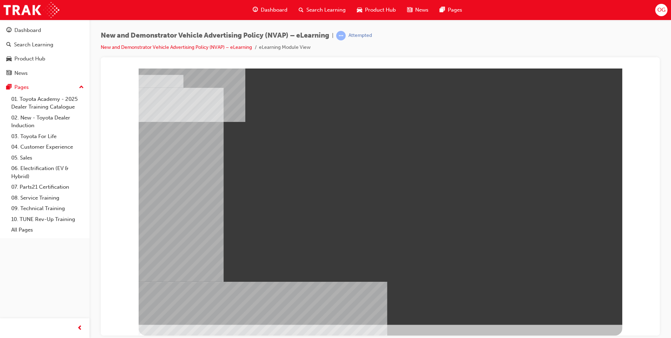
drag, startPoint x: 439, startPoint y: 208, endPoint x: 433, endPoint y: 208, distance: 6.7
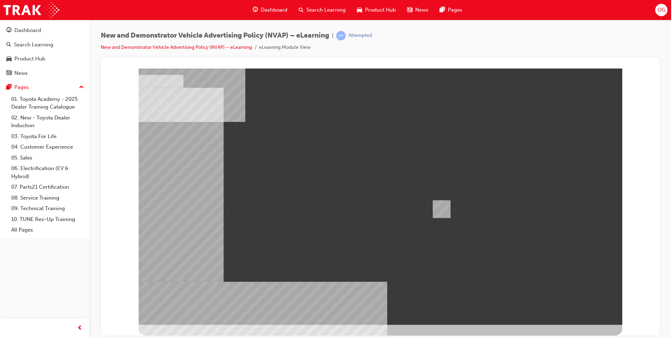
drag, startPoint x: 164, startPoint y: 168, endPoint x: 499, endPoint y: 223, distance: 339.5
click at [451, 205] on div at bounding box center [381, 196] width 484 height 256
drag, startPoint x: 499, startPoint y: 223, endPoint x: 451, endPoint y: 205, distance: 51.8
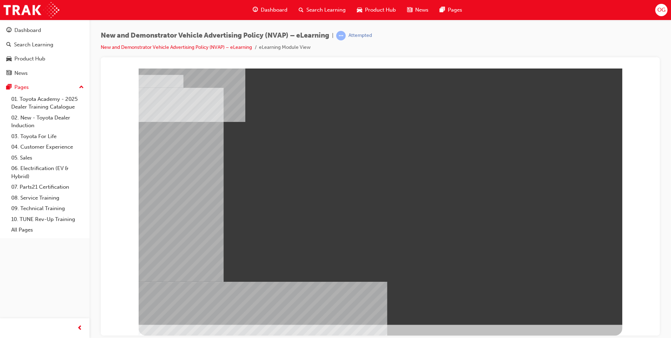
drag, startPoint x: 513, startPoint y: 204, endPoint x: 304, endPoint y: 134, distance: 221.3
drag, startPoint x: 317, startPoint y: 248, endPoint x: 322, endPoint y: 244, distance: 5.8
drag, startPoint x: 310, startPoint y: 171, endPoint x: 297, endPoint y: 178, distance: 15.4
drag, startPoint x: 433, startPoint y: 176, endPoint x: 398, endPoint y: 176, distance: 35.4
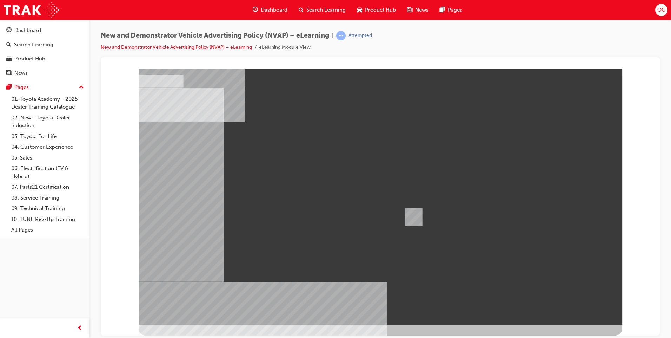
drag, startPoint x: 240, startPoint y: 207, endPoint x: 415, endPoint y: 218, distance: 175.4
click at [587, 305] on div "" at bounding box center [381, 196] width 484 height 256
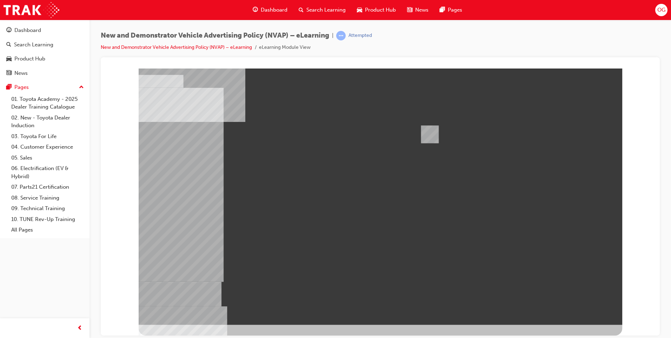
drag, startPoint x: 162, startPoint y: 199, endPoint x: 382, endPoint y: 115, distance: 235.1
drag, startPoint x: 158, startPoint y: 171, endPoint x: 323, endPoint y: 176, distance: 164.7
drag, startPoint x: 510, startPoint y: 209, endPoint x: 520, endPoint y: 214, distance: 11.5
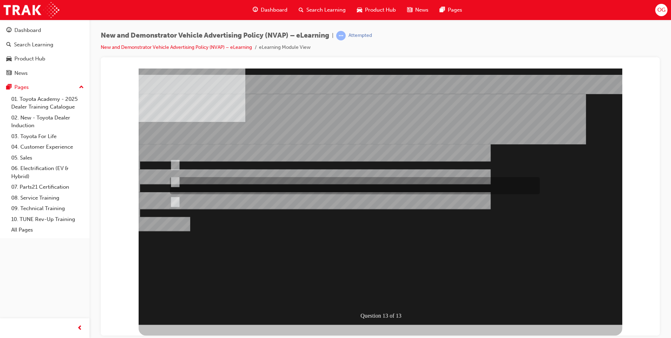
radio input "true"
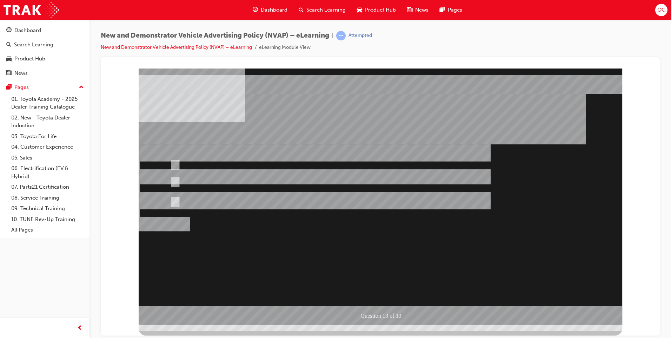
click at [386, 292] on div at bounding box center [381, 196] width 484 height 256
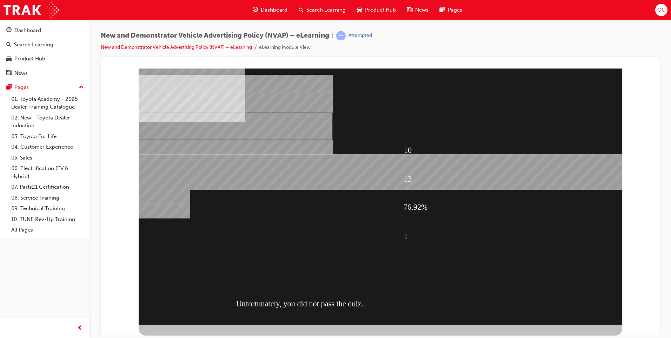
click at [392, 271] on div "10 13 76.92% 1 Unfortunately, you did not pass the quiz." at bounding box center [381, 196] width 484 height 256
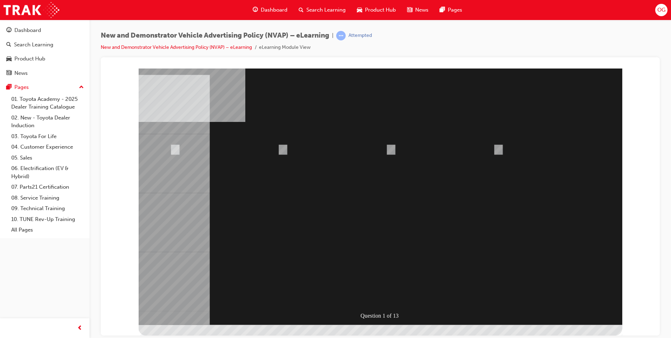
click at [125, 71] on div "Question 1 of 13" at bounding box center [380, 71] width 542 height 0
click at [346, 34] on span "learningRecordVerb_ATTEMPT-icon" at bounding box center [340, 35] width 9 height 9
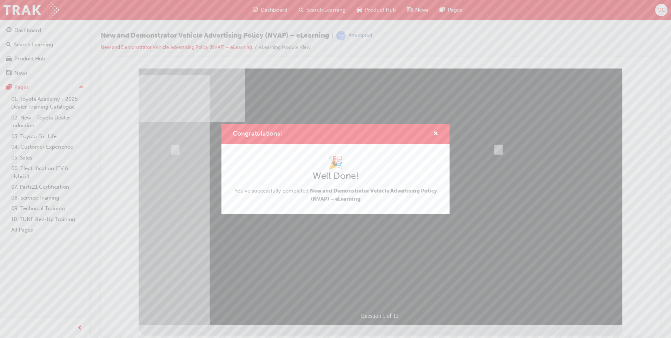
click at [373, 31] on div "Congratulations! 🎉 Well Done! You've successfully completed New and Demonstrato…" at bounding box center [335, 169] width 671 height 338
